Goal: Task Accomplishment & Management: Manage account settings

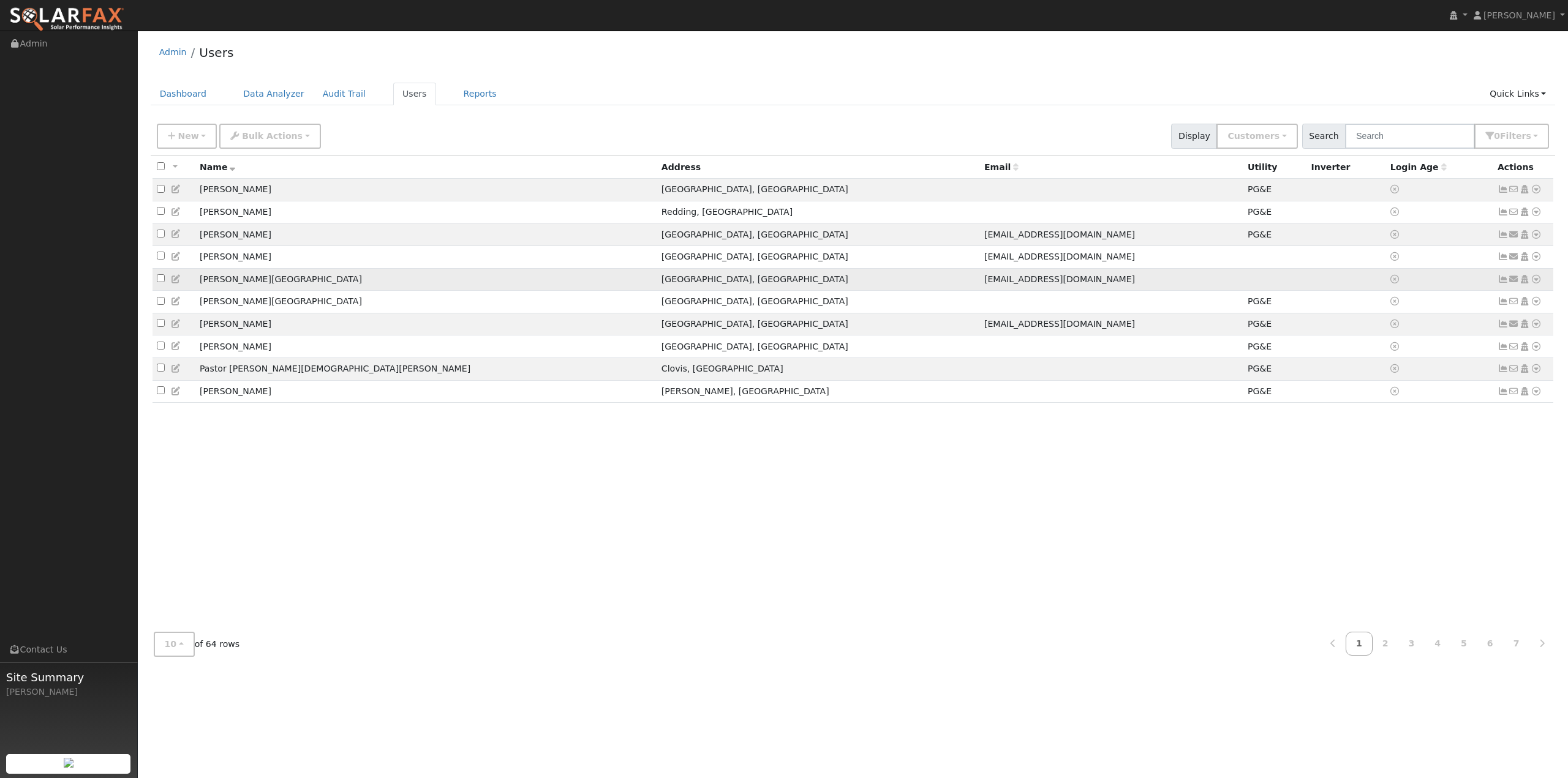
click at [985, 284] on span "[EMAIL_ADDRESS][DOMAIN_NAME]" at bounding box center [1060, 279] width 151 height 10
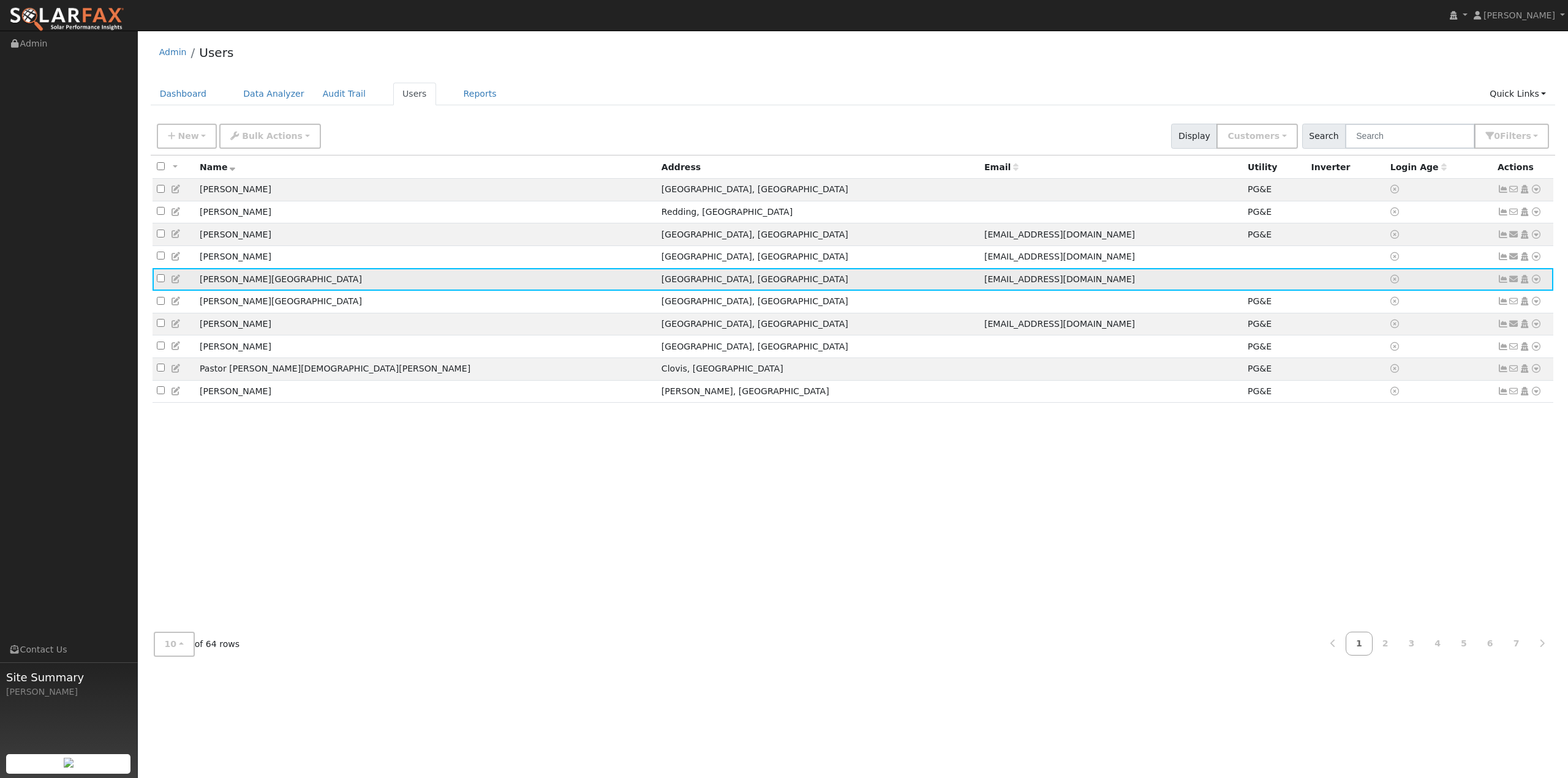
click at [248, 281] on td "[PERSON_NAME][GEOGRAPHIC_DATA]" at bounding box center [426, 280] width 462 height 23
click at [242, 284] on td "[PERSON_NAME][GEOGRAPHIC_DATA]" at bounding box center [426, 280] width 462 height 23
click at [163, 282] on input "checkbox" at bounding box center [161, 278] width 8 height 8
checkbox input "true"
click at [1535, 284] on icon at bounding box center [1535, 279] width 11 height 8
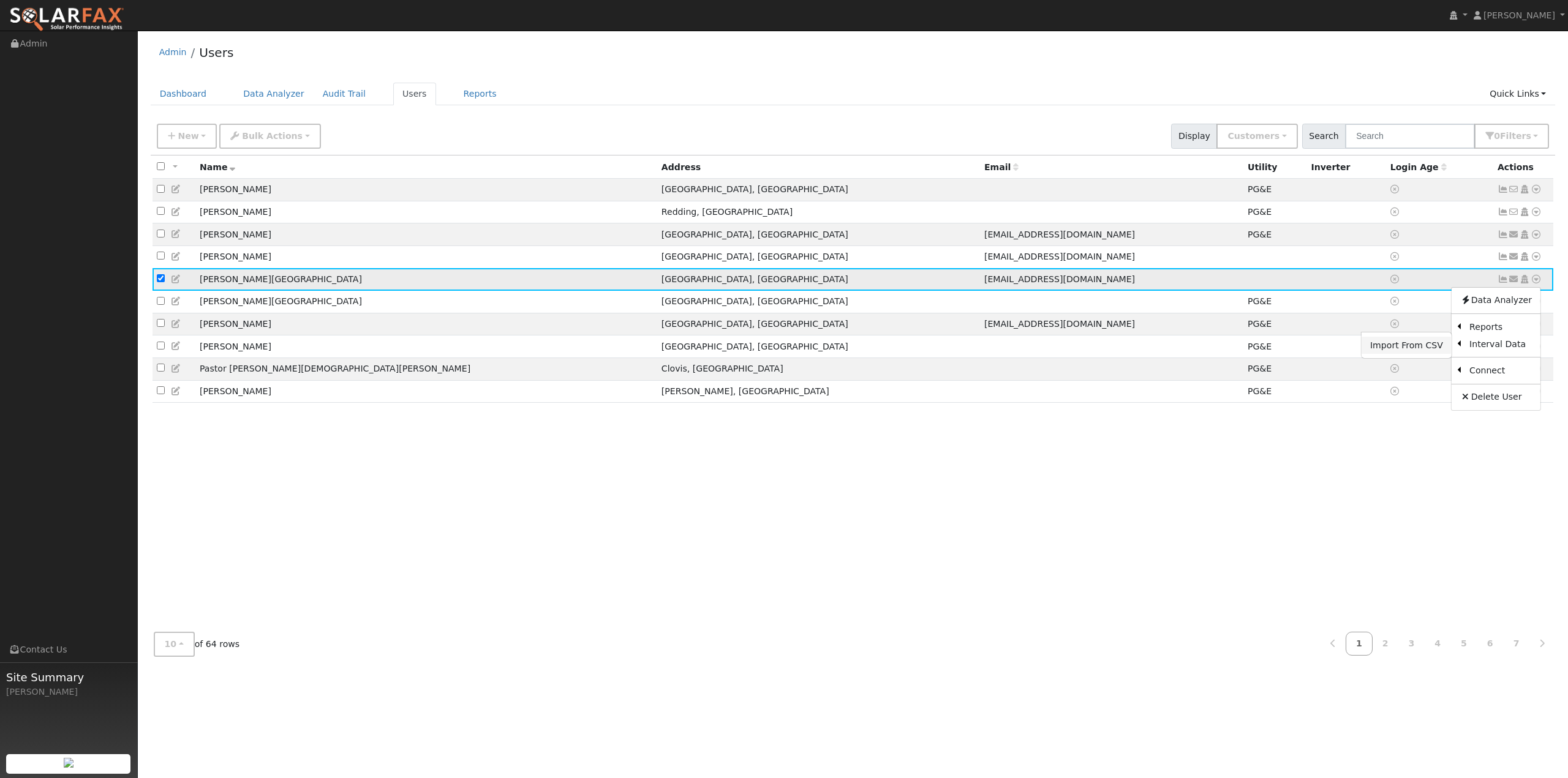
click at [1400, 350] on link "Import From CSV" at bounding box center [1407, 345] width 90 height 17
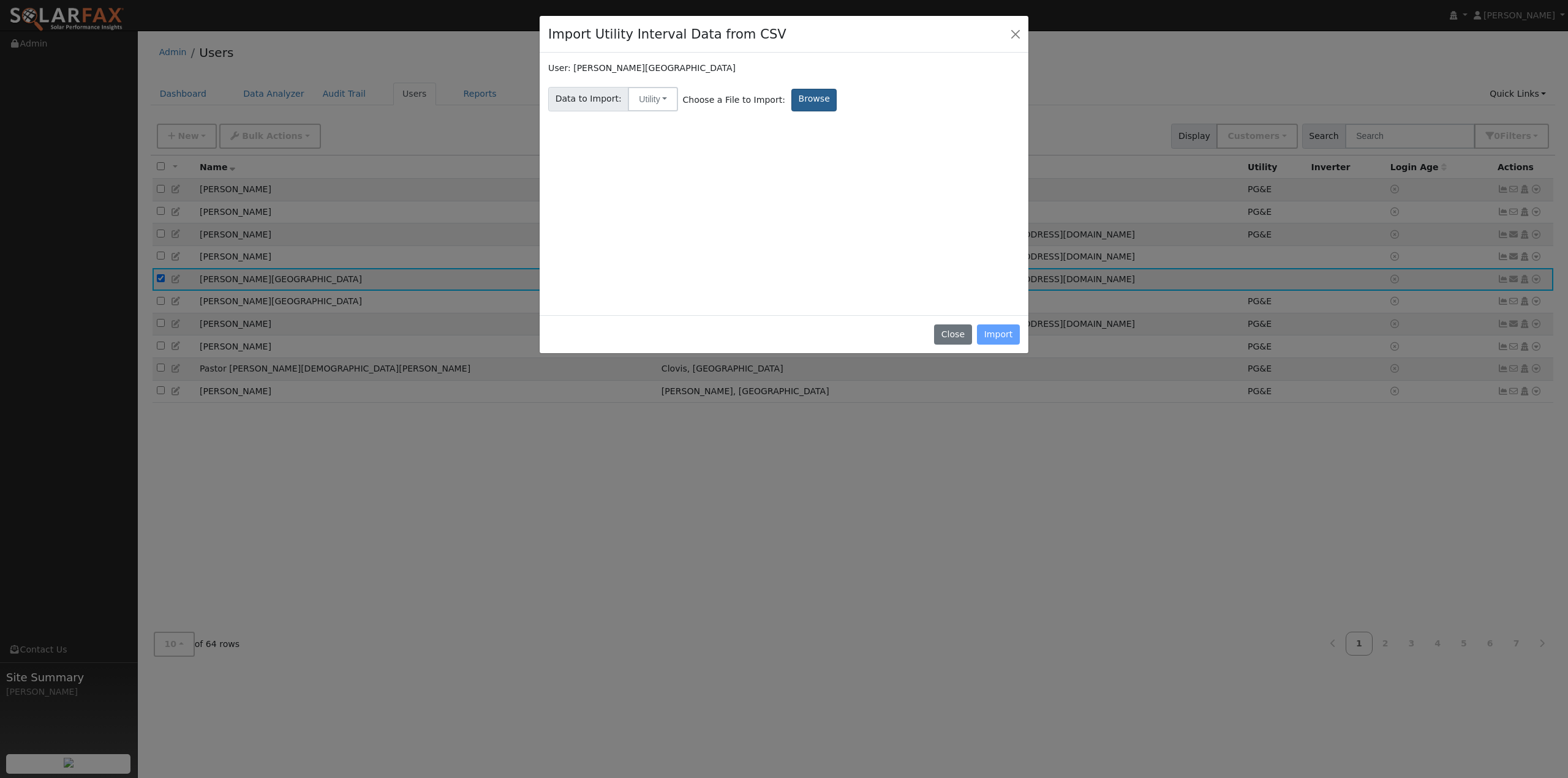
click at [796, 98] on label "Browse" at bounding box center [813, 101] width 45 height 23
click at [0, 0] on input "Browse" at bounding box center [0, 0] width 0 height 0
click at [997, 335] on div "Close Import" at bounding box center [783, 334] width 489 height 38
click at [1003, 333] on div "Close Import" at bounding box center [783, 334] width 489 height 38
click at [654, 101] on button "Utility" at bounding box center [652, 99] width 50 height 25
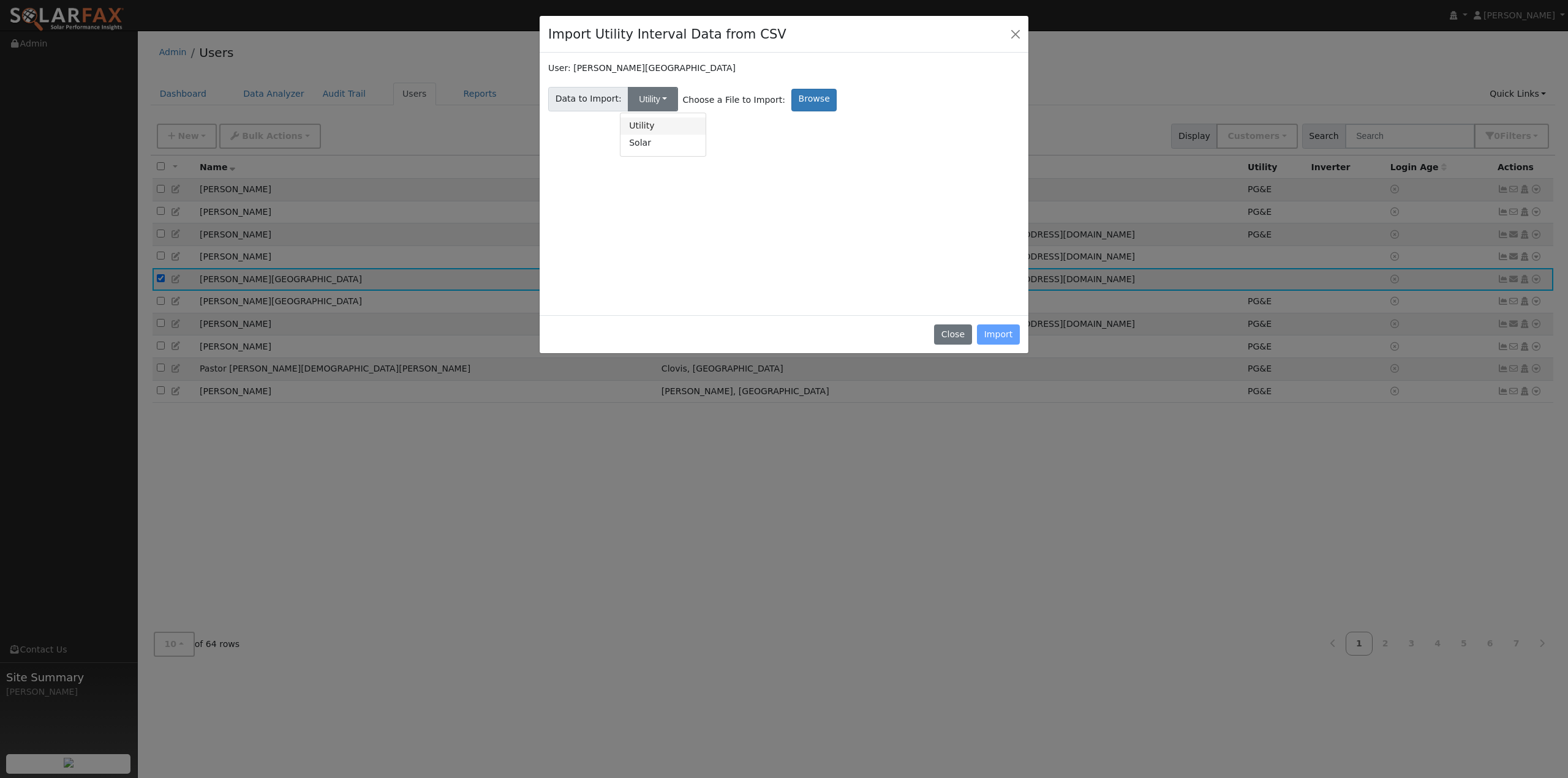
click at [654, 127] on link "Utility" at bounding box center [663, 126] width 85 height 17
click at [997, 334] on div "Close Import" at bounding box center [783, 334] width 489 height 38
click at [1012, 29] on button "Close" at bounding box center [1015, 34] width 17 height 17
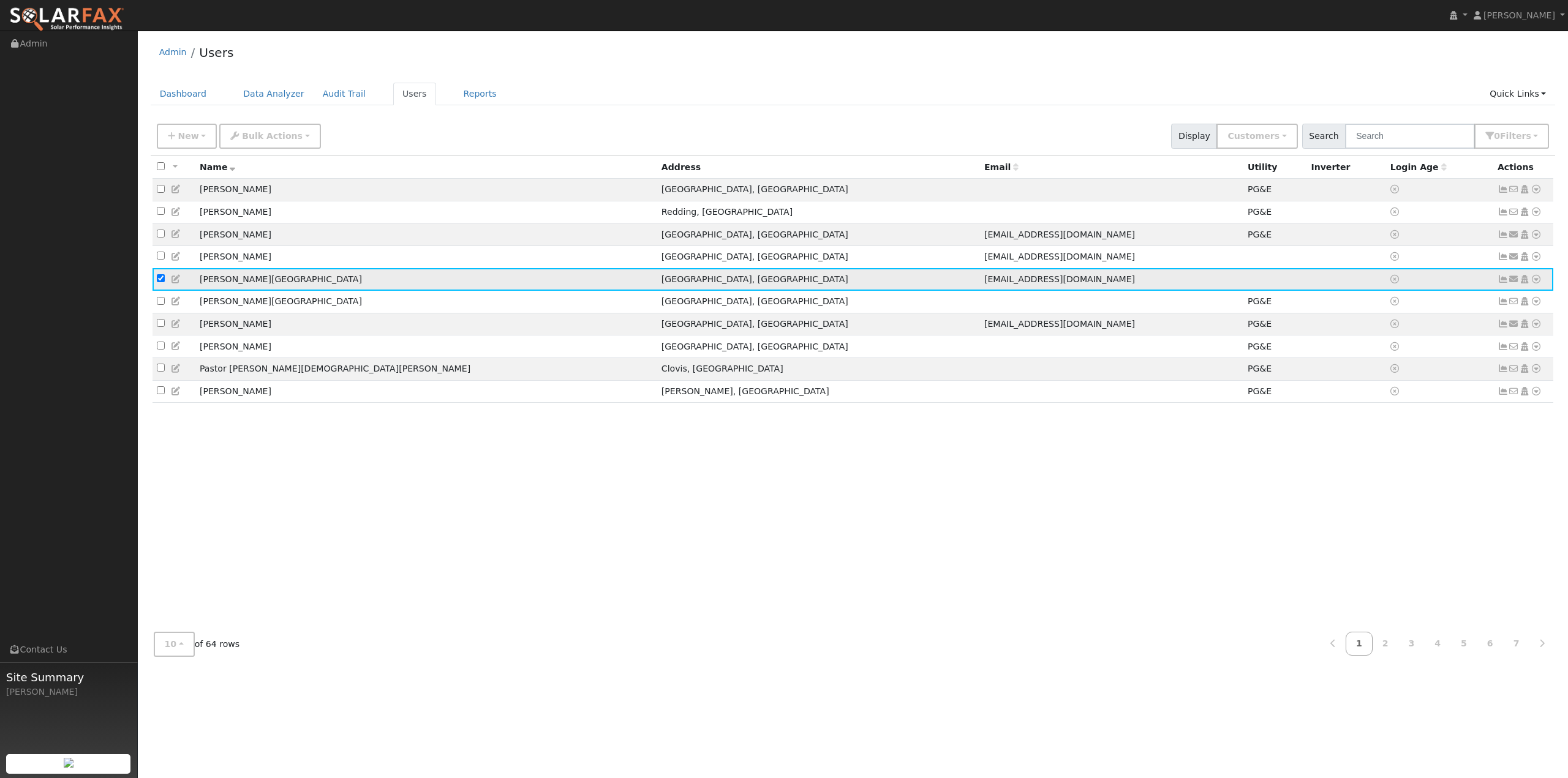
click at [217, 288] on td "[PERSON_NAME][GEOGRAPHIC_DATA]" at bounding box center [426, 280] width 462 height 23
click at [432, 286] on td "[PERSON_NAME][GEOGRAPHIC_DATA]" at bounding box center [426, 280] width 462 height 23
click at [230, 286] on td "[PERSON_NAME][GEOGRAPHIC_DATA]" at bounding box center [426, 280] width 462 height 23
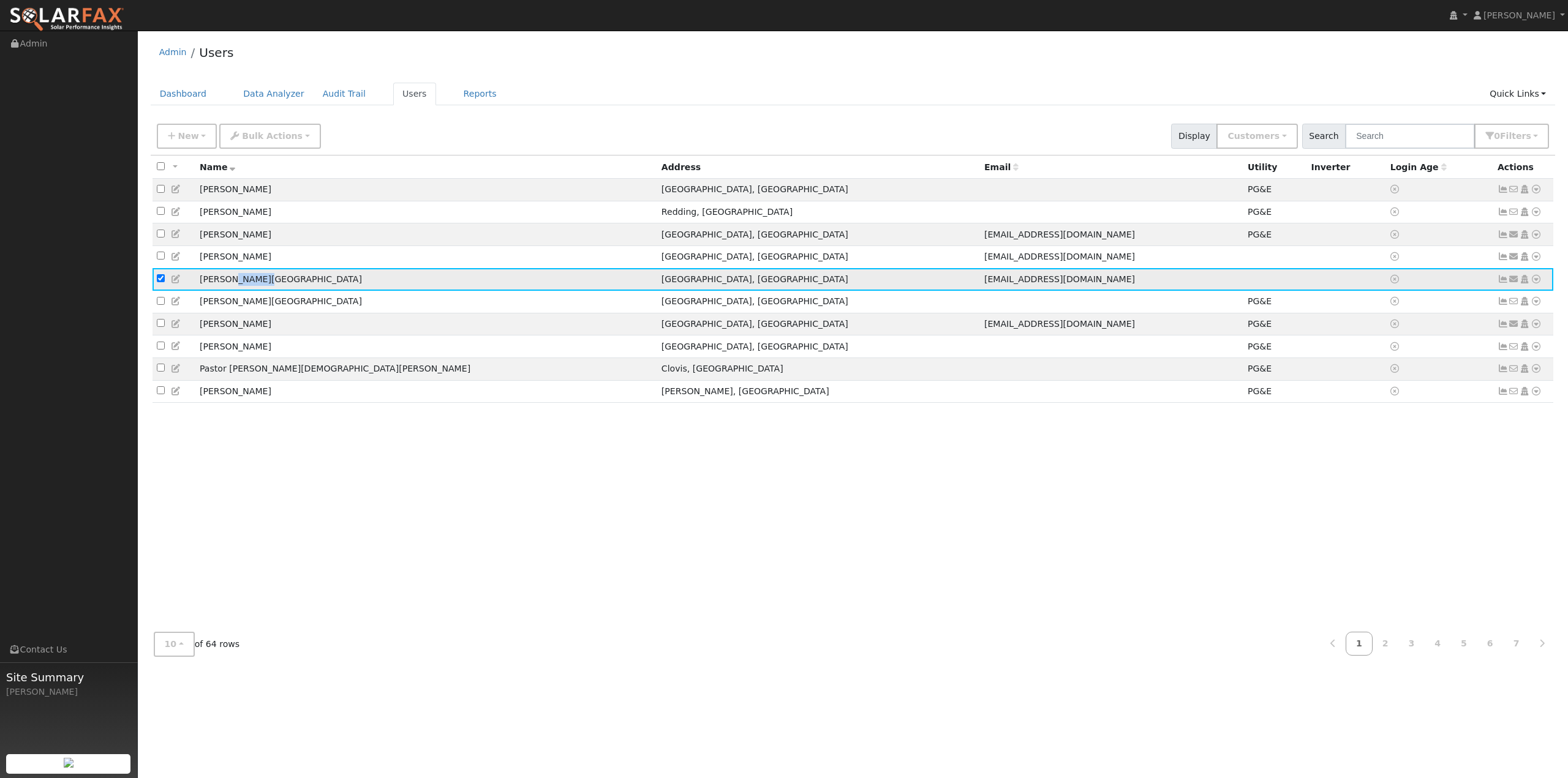
click at [228, 287] on td "[PERSON_NAME][GEOGRAPHIC_DATA]" at bounding box center [426, 280] width 462 height 23
click at [229, 287] on td "[PERSON_NAME][GEOGRAPHIC_DATA]" at bounding box center [426, 280] width 462 height 23
click at [247, 103] on link "Data Analyzer" at bounding box center [273, 94] width 79 height 23
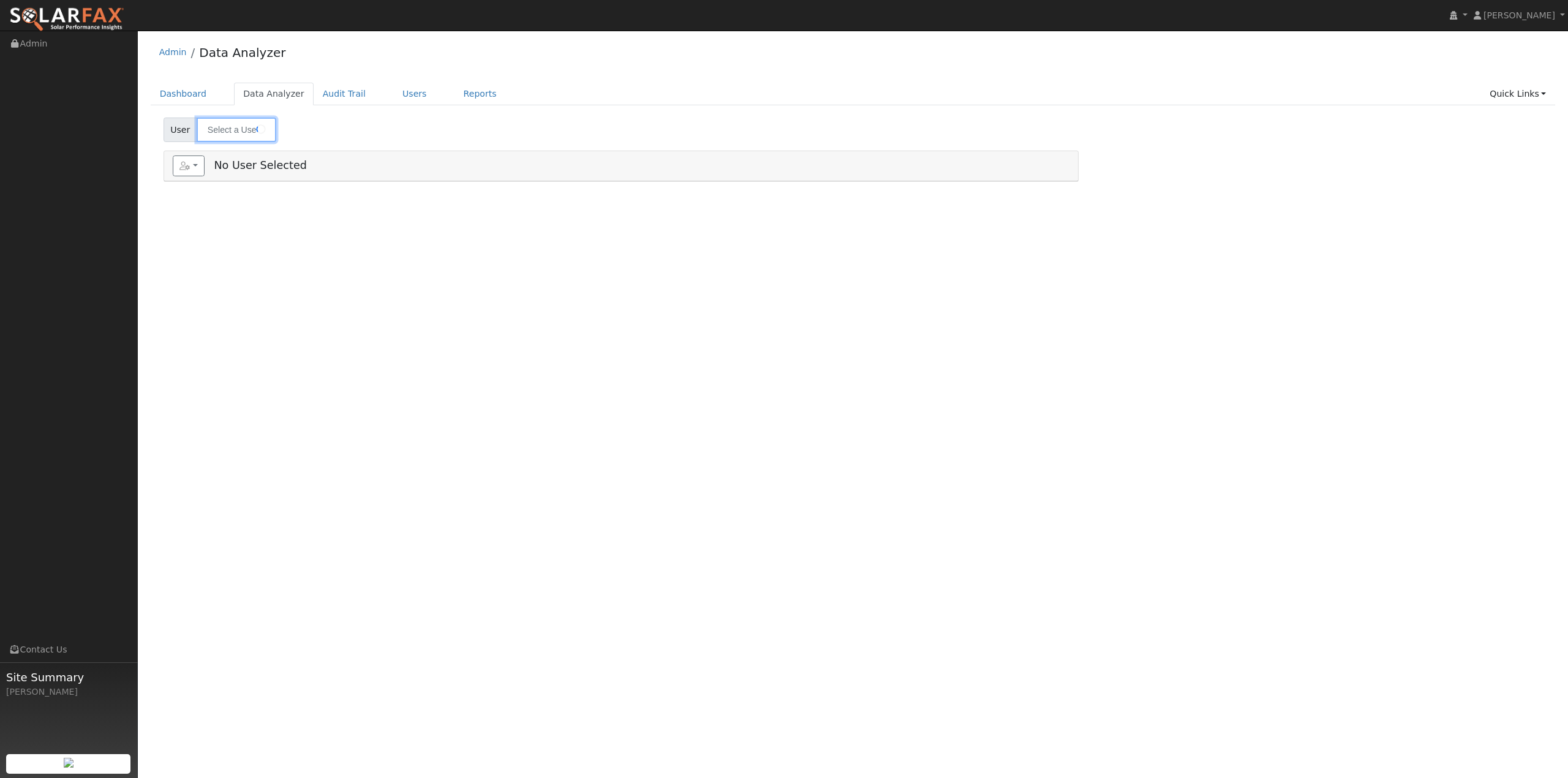
type input "[PERSON_NAME]"
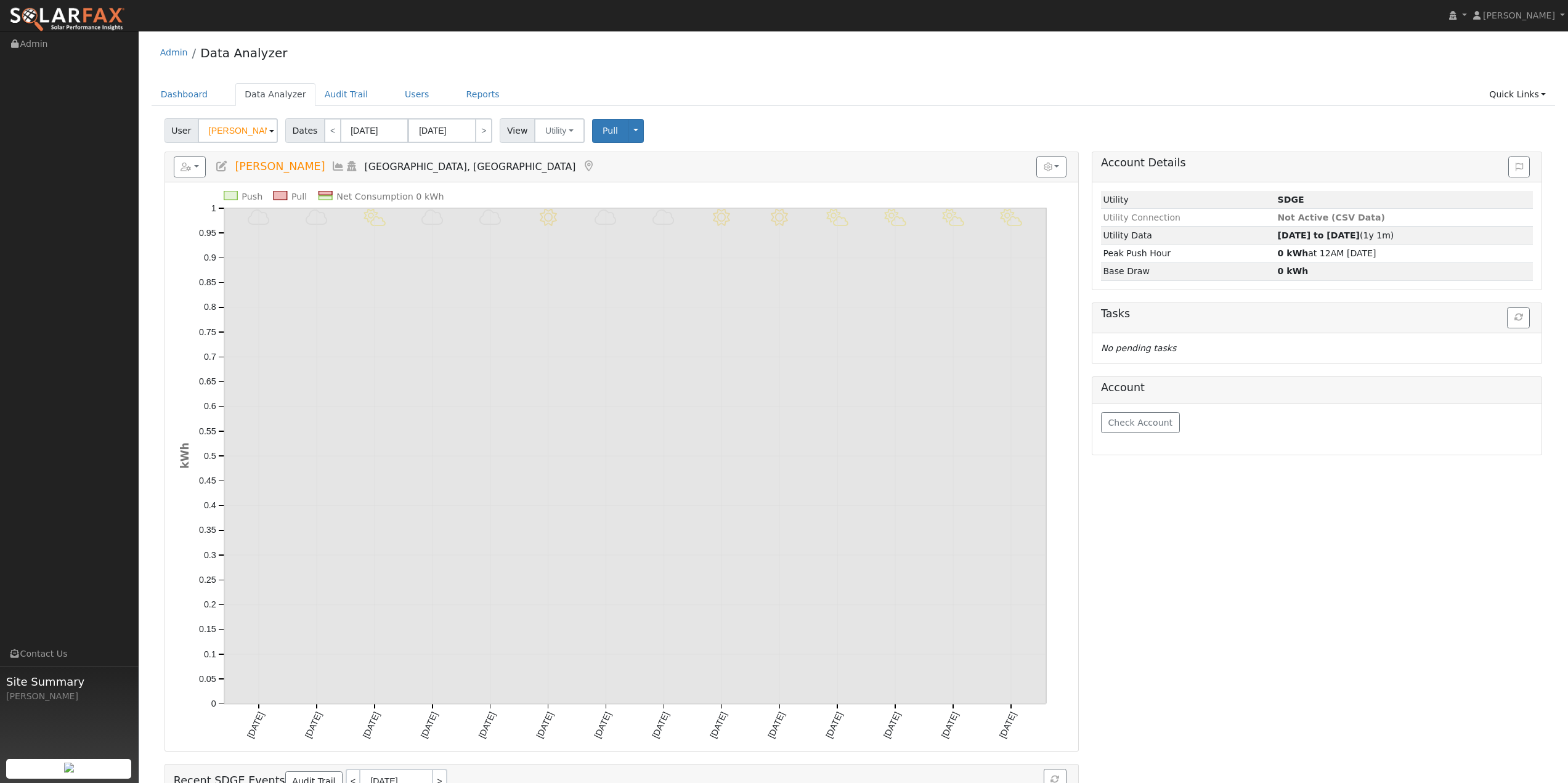
click at [269, 131] on span at bounding box center [272, 131] width 5 height 14
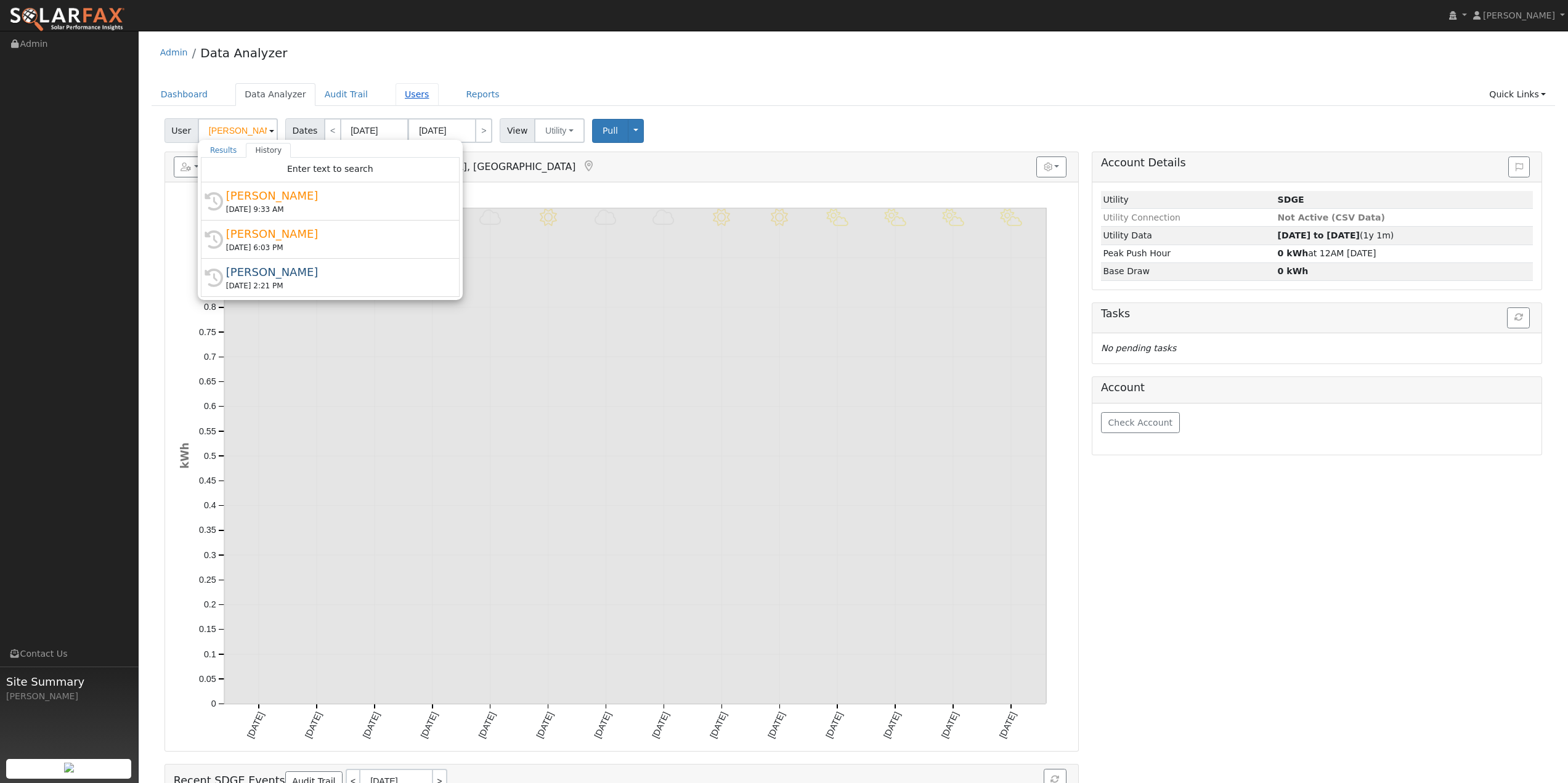
click at [395, 97] on link "Users" at bounding box center [416, 95] width 43 height 23
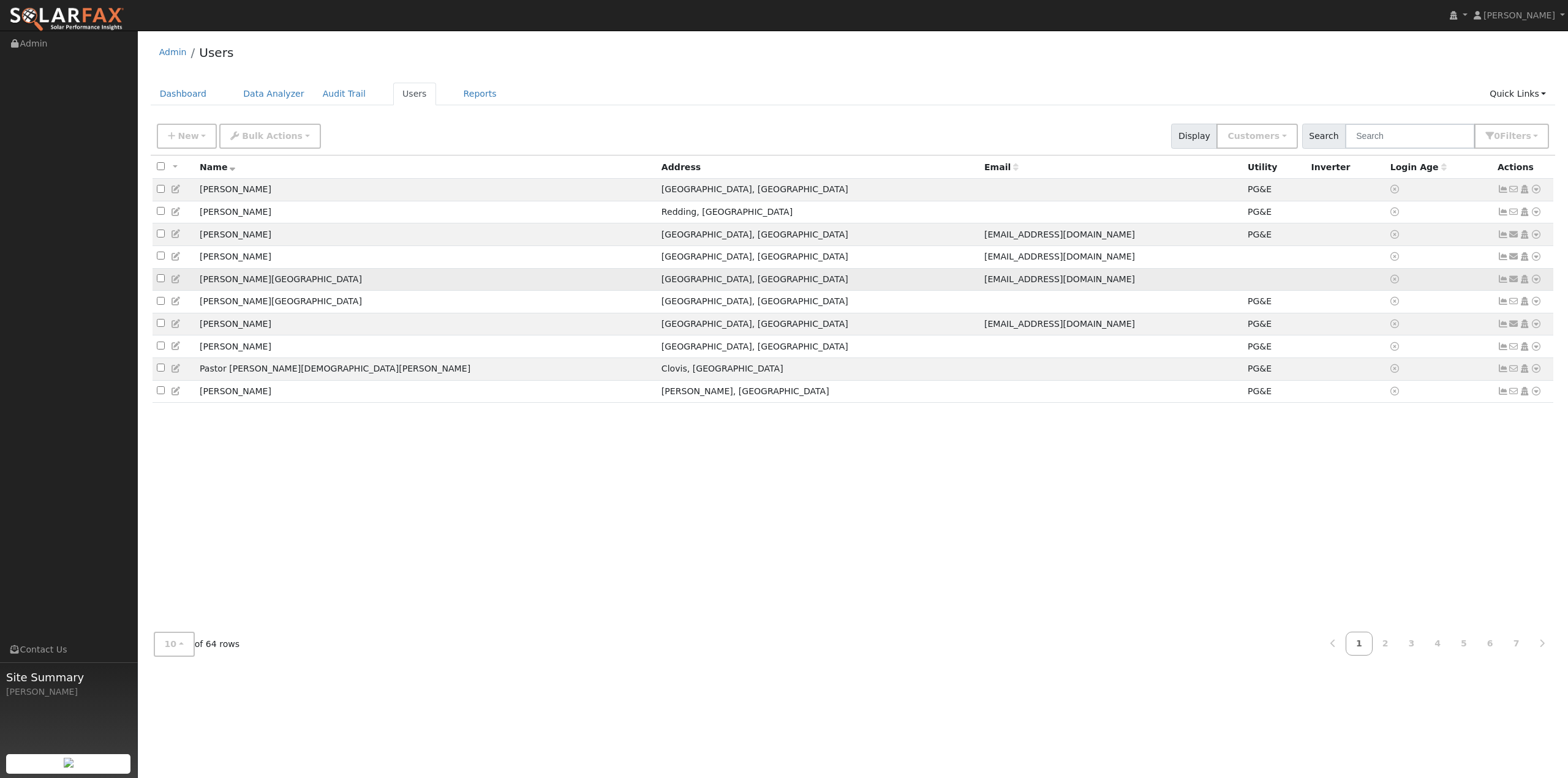
click at [239, 289] on td "[PERSON_NAME][GEOGRAPHIC_DATA]" at bounding box center [426, 280] width 462 height 23
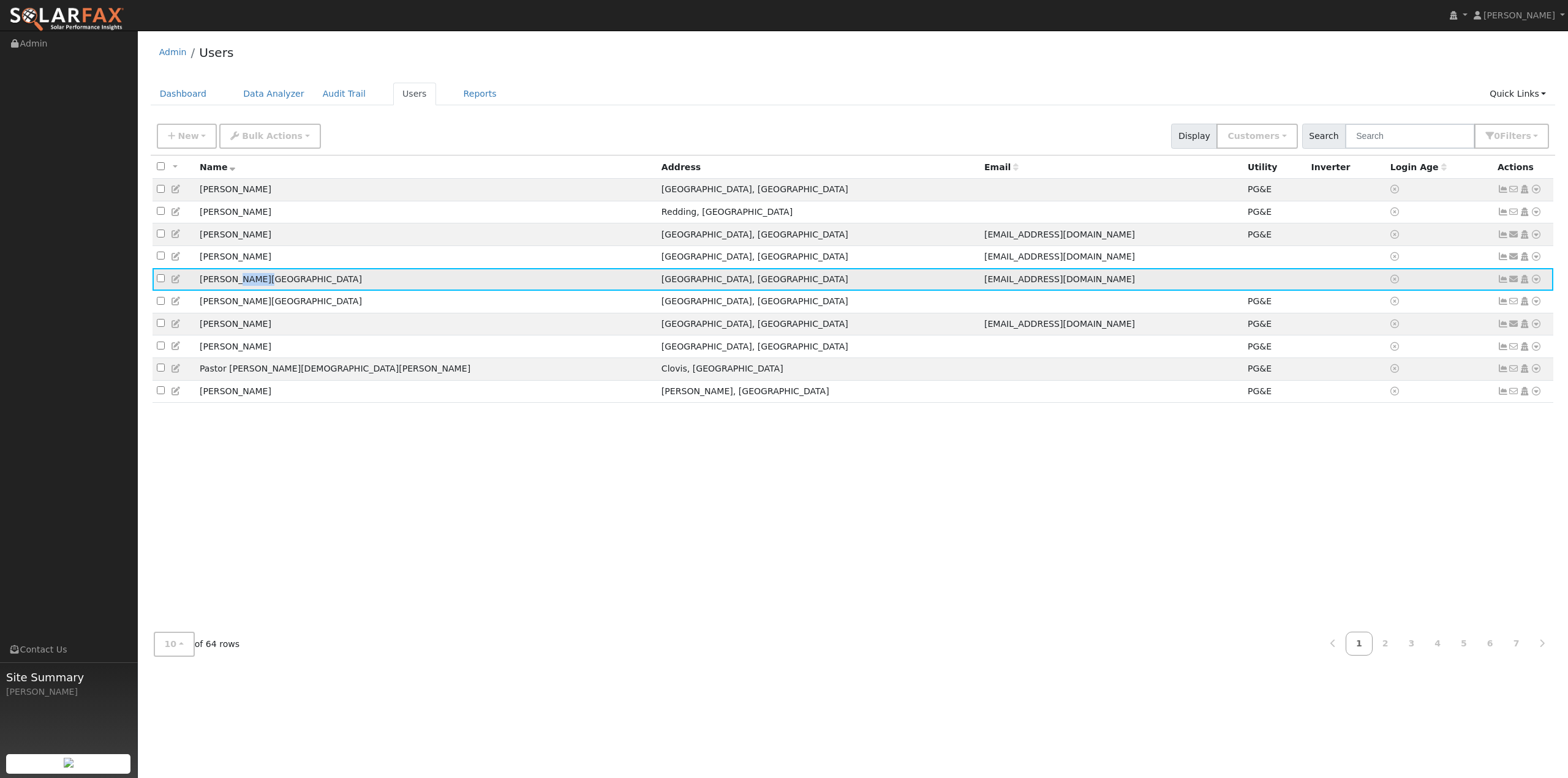
click at [239, 289] on td "[PERSON_NAME][GEOGRAPHIC_DATA]" at bounding box center [426, 280] width 462 height 23
click at [198, 289] on td "[PERSON_NAME][GEOGRAPHIC_DATA]" at bounding box center [426, 280] width 462 height 23
click at [178, 284] on icon at bounding box center [176, 279] width 11 height 8
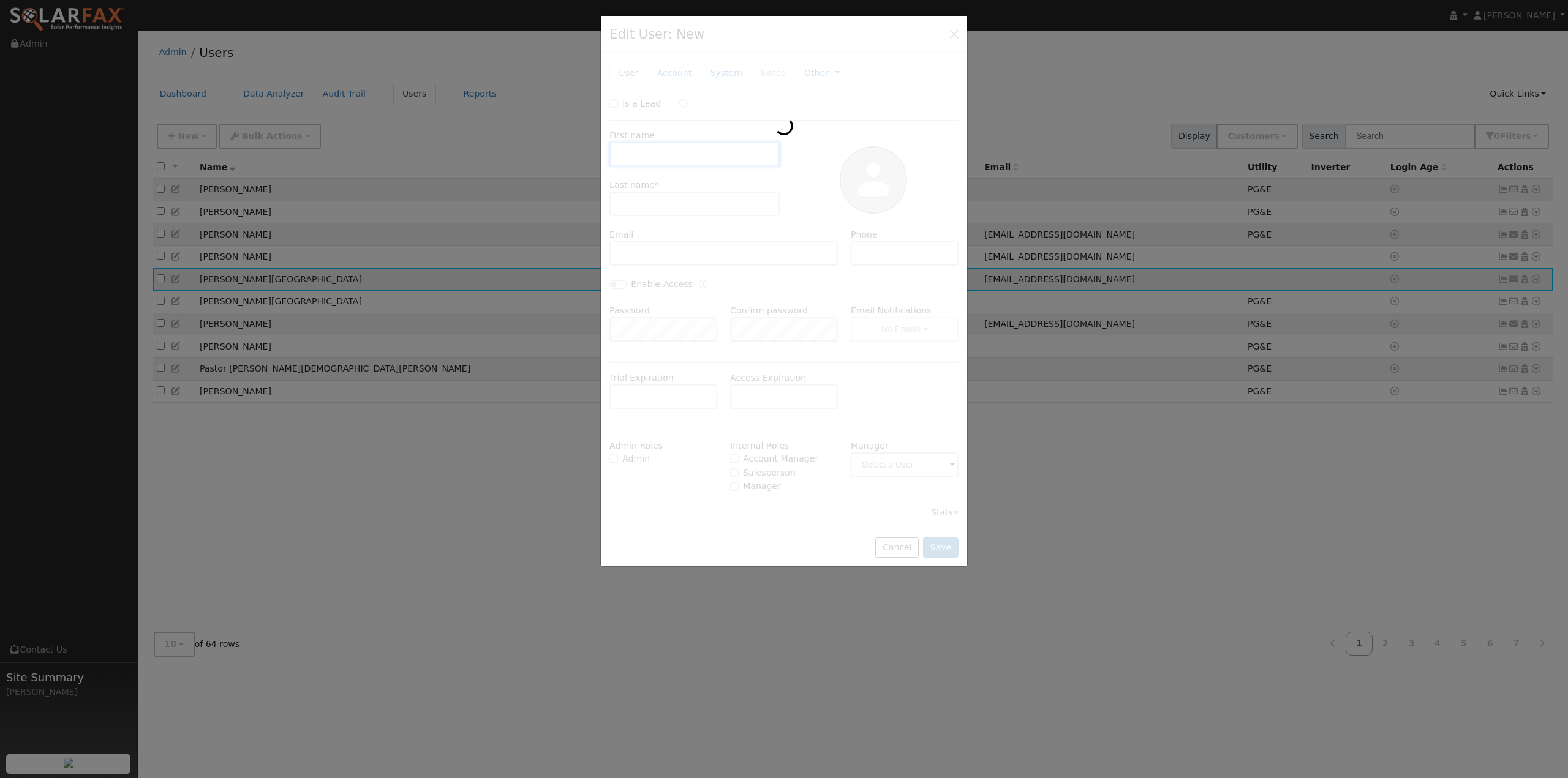
type input "[PERSON_NAME]"
type input "[GEOGRAPHIC_DATA]"
type input "[EMAIL_ADDRESS][DOMAIN_NAME]"
type input "6029192533"
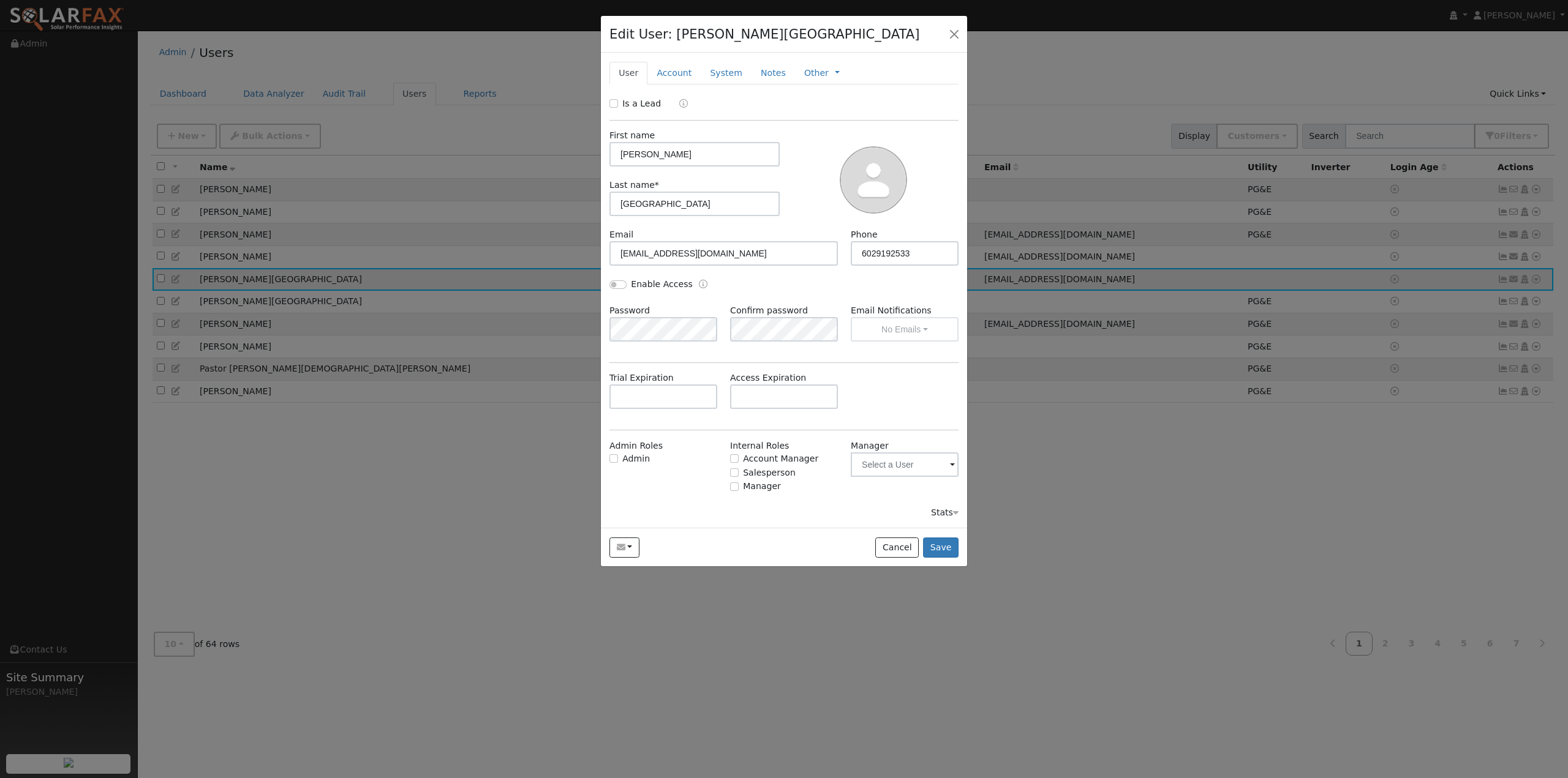
click at [178, 284] on div at bounding box center [784, 389] width 1568 height 778
click at [952, 30] on button "button" at bounding box center [954, 34] width 17 height 17
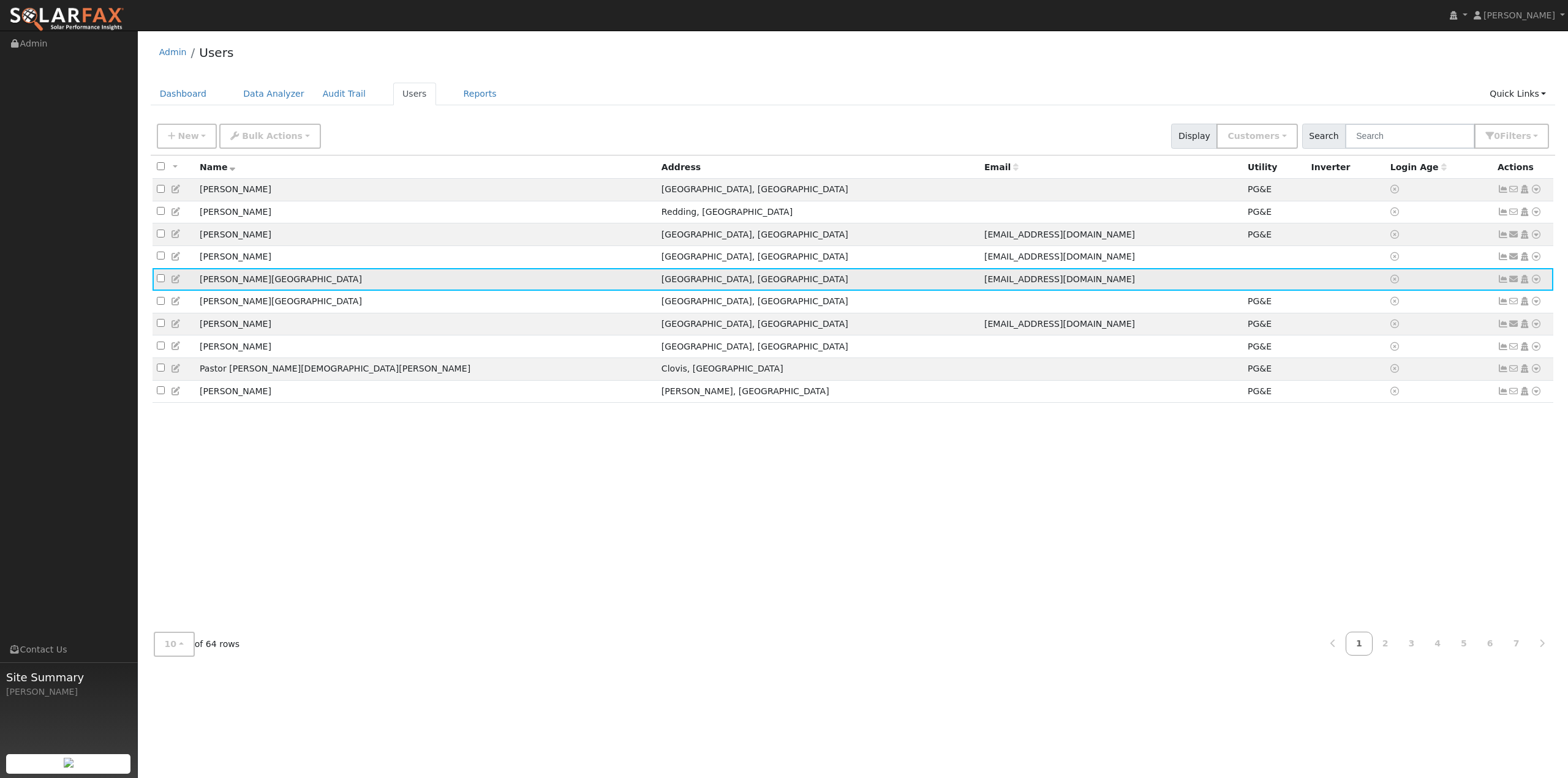
click at [1535, 284] on icon at bounding box center [1535, 279] width 11 height 8
click at [1495, 304] on link "Data Analyzer" at bounding box center [1496, 300] width 89 height 17
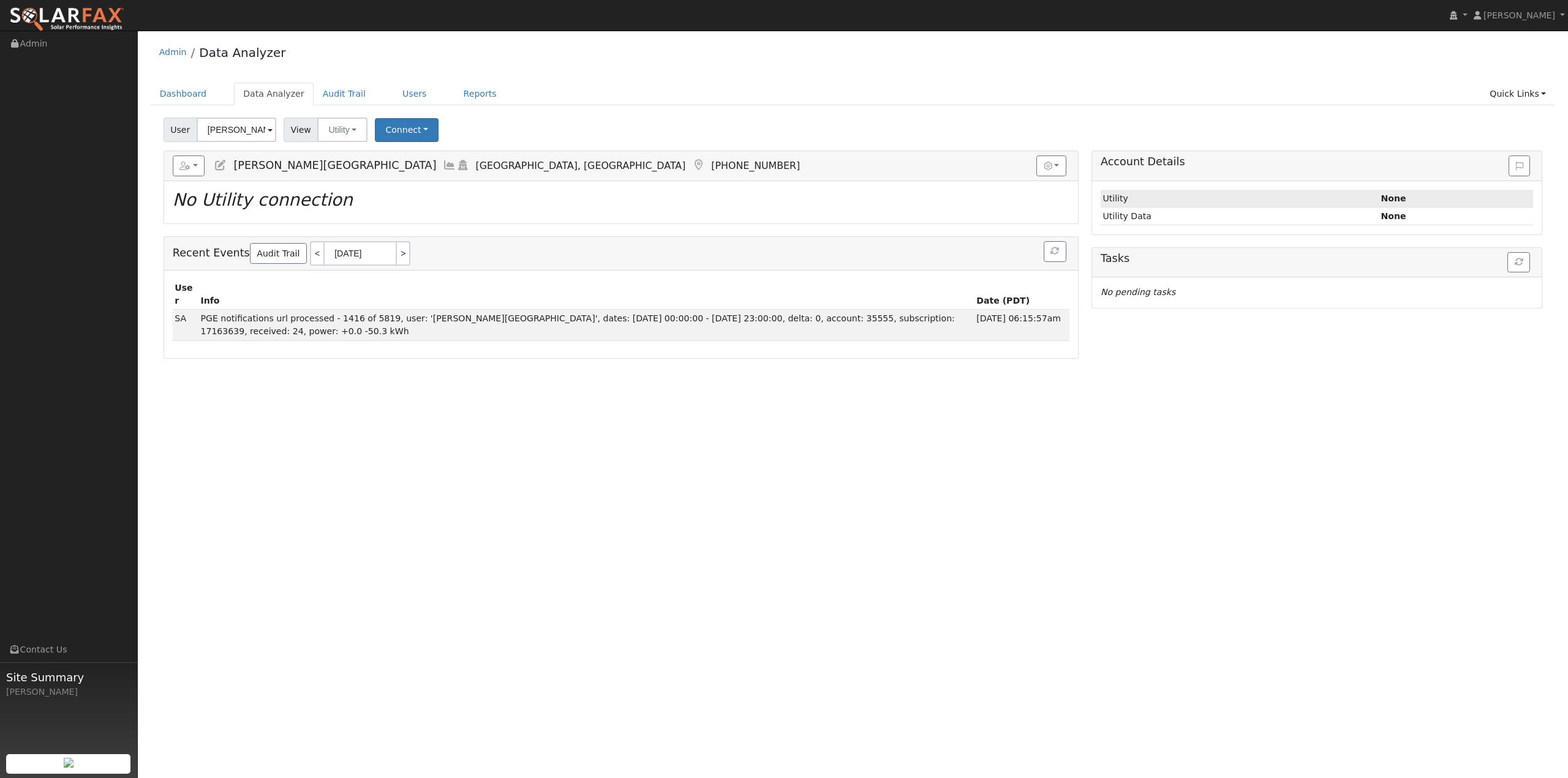
click at [1194, 198] on td "Utility" at bounding box center [1240, 199] width 278 height 18
click at [353, 132] on button "Utility" at bounding box center [342, 130] width 50 height 25
click at [268, 128] on span at bounding box center [270, 130] width 5 height 14
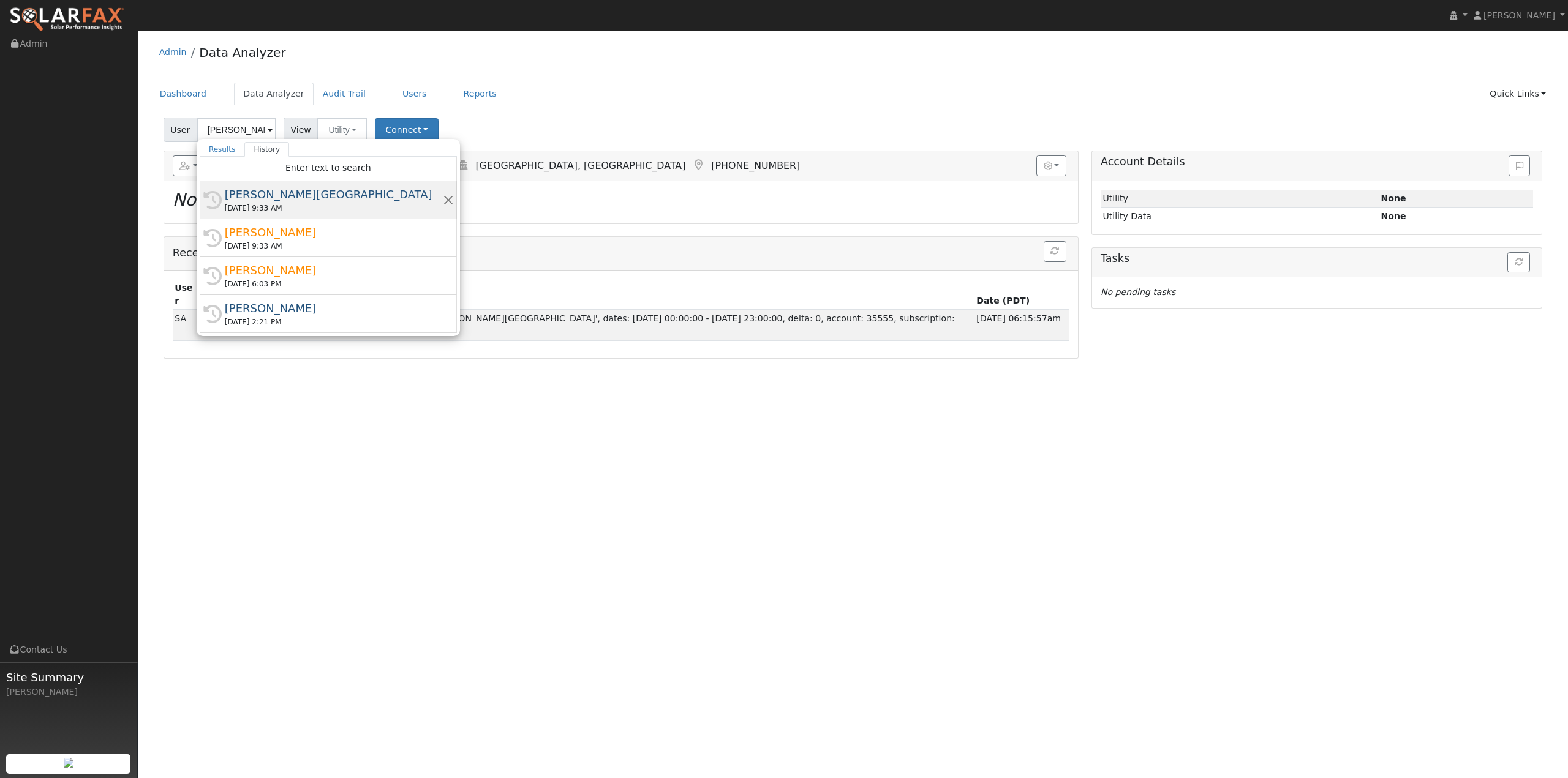
click at [255, 201] on div "[PERSON_NAME][GEOGRAPHIC_DATA]" at bounding box center [334, 195] width 218 height 16
